Goal: Check status

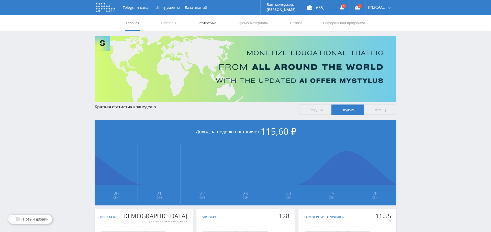
click at [205, 22] on link "Статистика" at bounding box center [207, 22] width 20 height 15
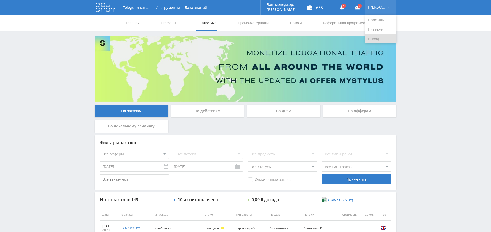
click at [382, 39] on link "Выход" at bounding box center [381, 38] width 31 height 9
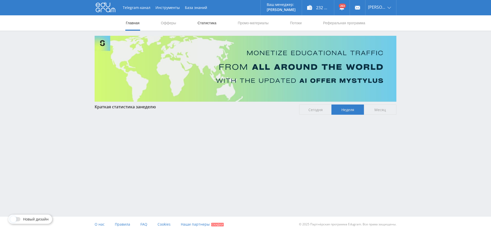
click at [203, 23] on link "Статистика" at bounding box center [207, 22] width 20 height 15
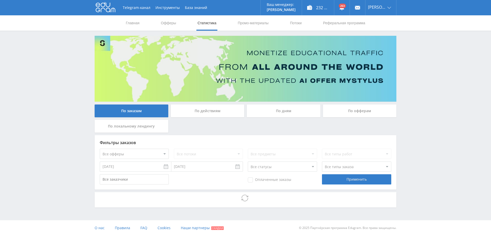
click at [287, 109] on div "По дням" at bounding box center [284, 111] width 74 height 13
click at [0, 0] on input "По дням" at bounding box center [0, 0] width 0 height 0
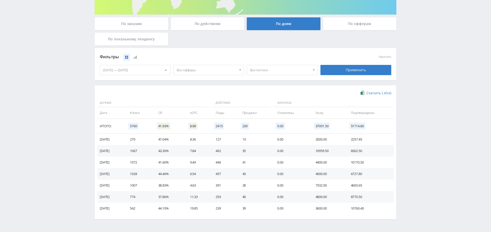
scroll to position [97, 0]
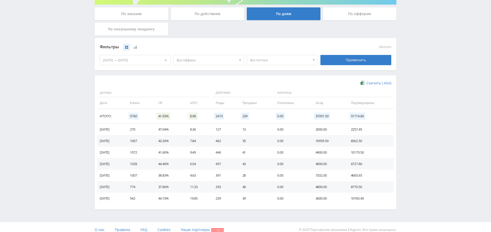
click at [209, 59] on span "Все офферы" at bounding box center [207, 60] width 60 height 10
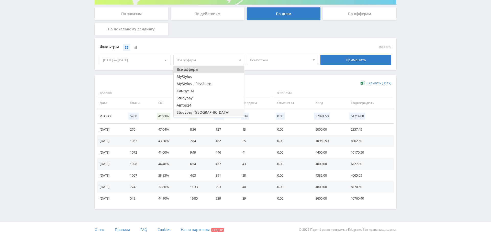
scroll to position [13, 0]
click at [206, 76] on button "Кампус AI" at bounding box center [209, 77] width 71 height 7
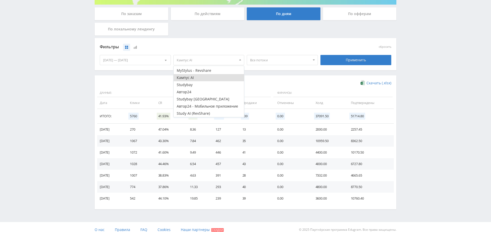
click at [335, 57] on div "Применить" at bounding box center [356, 60] width 71 height 10
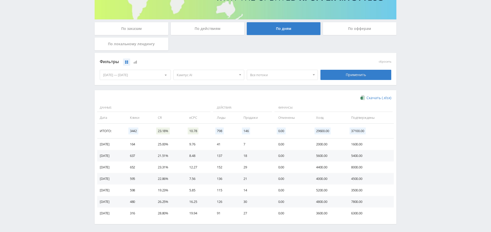
scroll to position [102, 0]
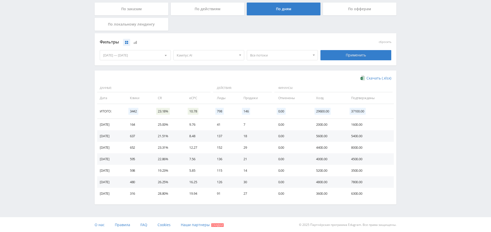
click at [120, 55] on div "20.09.2025 — 26.09.2025" at bounding box center [135, 55] width 71 height 10
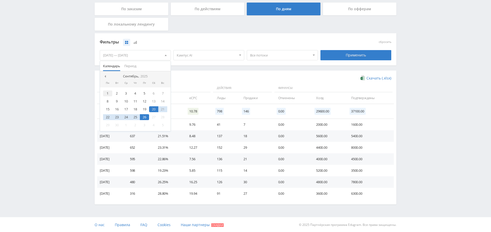
click at [107, 93] on div "1" at bounding box center [107, 94] width 9 height 6
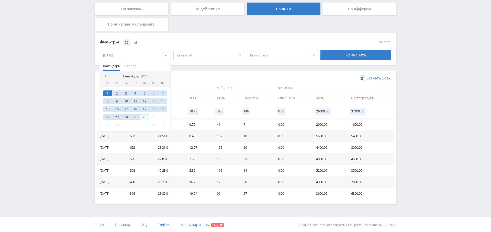
click at [145, 116] on div "26" at bounding box center [144, 117] width 9 height 6
click at [343, 56] on div "Применить" at bounding box center [356, 55] width 71 height 10
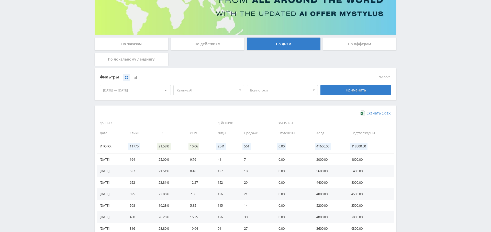
scroll to position [0, 0]
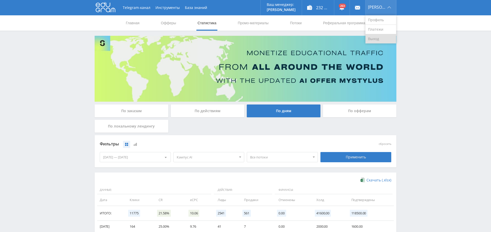
click at [382, 42] on link "Выход" at bounding box center [381, 38] width 31 height 9
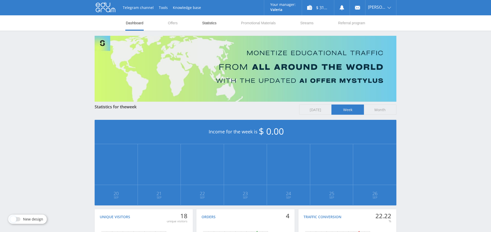
click at [215, 24] on link "Statistics" at bounding box center [209, 22] width 15 height 15
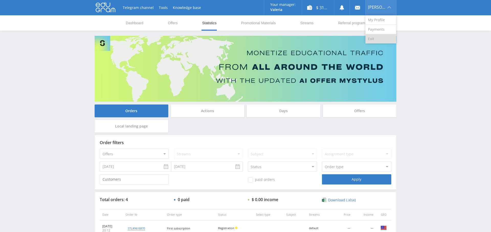
click at [381, 37] on link "Exit" at bounding box center [381, 38] width 31 height 9
